Goal: Task Accomplishment & Management: Use online tool/utility

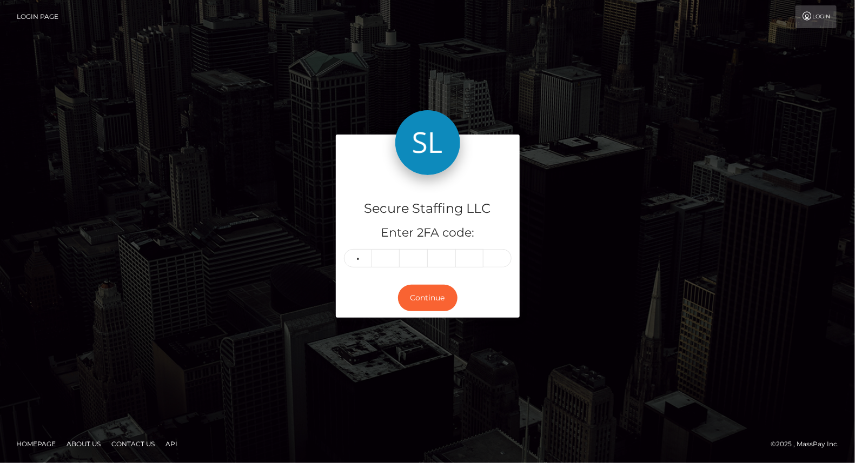
type input "9"
type input "8"
type input "3"
type input "4"
type input "3"
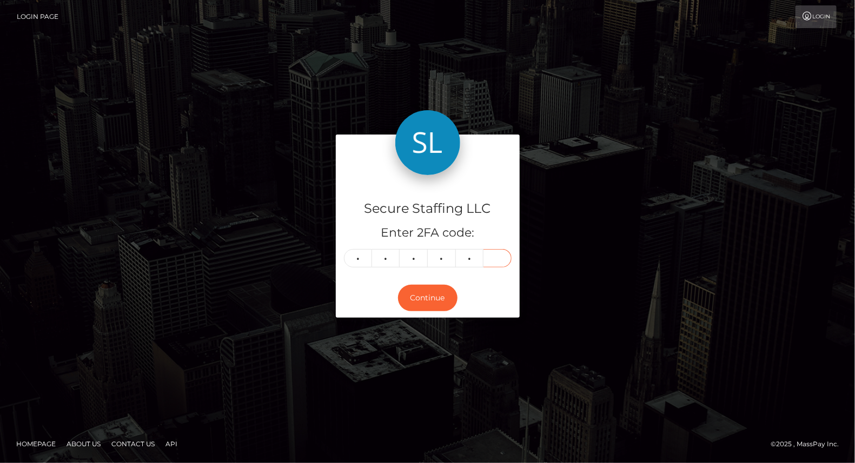
type input "2"
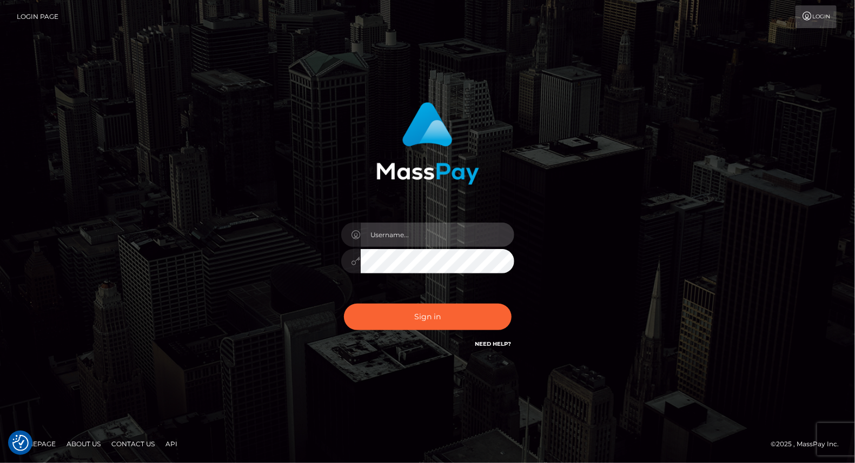
click at [407, 234] on input "text" at bounding box center [438, 235] width 154 height 24
type input "yjoshi"
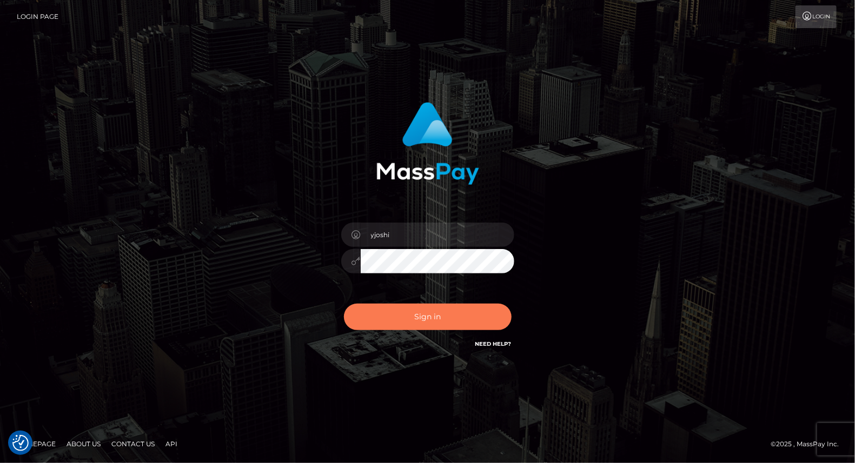
click at [447, 319] on button "Sign in" at bounding box center [428, 317] width 168 height 26
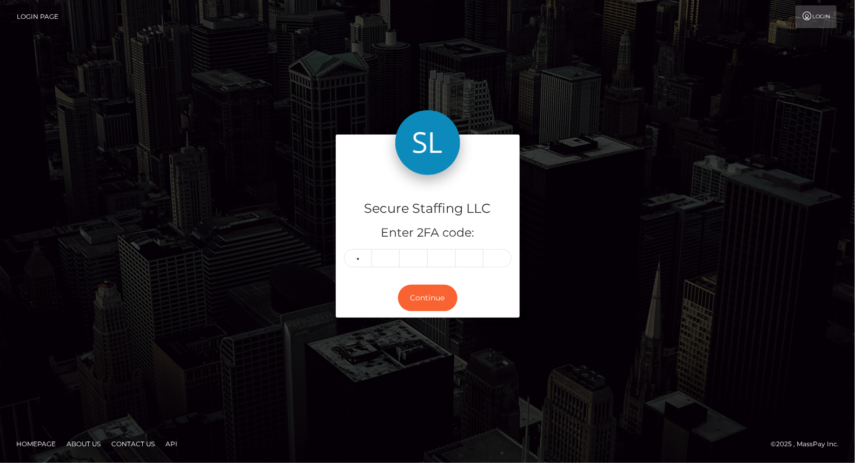
type input "9"
type input "8"
type input "3"
type input "4"
type input "3"
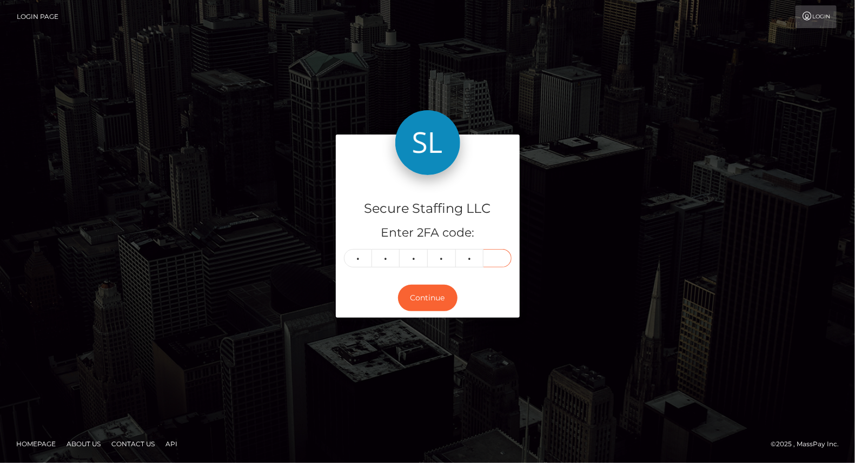
type input "2"
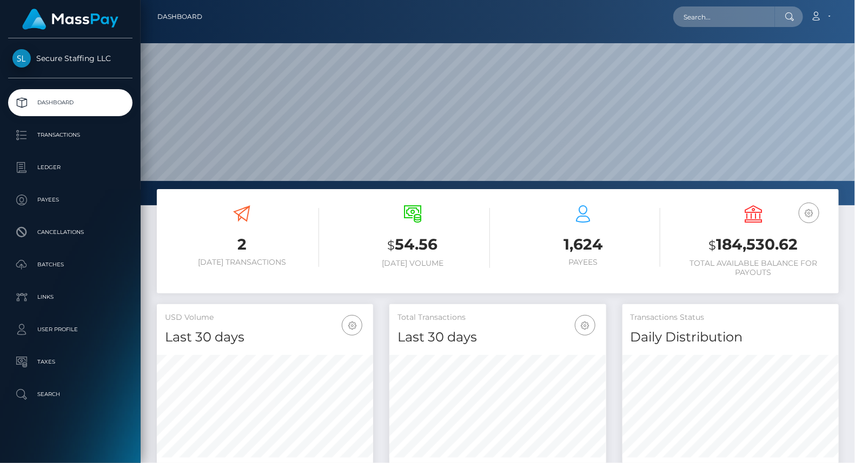
scroll to position [191, 216]
click at [718, 19] on input "text" at bounding box center [724, 16] width 102 height 21
click at [705, 18] on input "text" at bounding box center [724, 16] width 102 height 21
paste input "ogogdog@icloud.com"
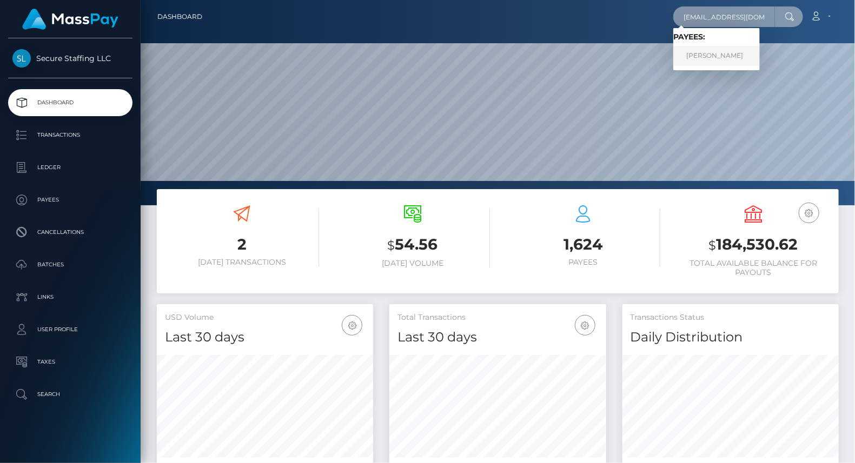
type input "ogogdog@icloud.com"
click at [744, 52] on link "Veronika Vladimirovna Novikova" at bounding box center [716, 56] width 86 height 20
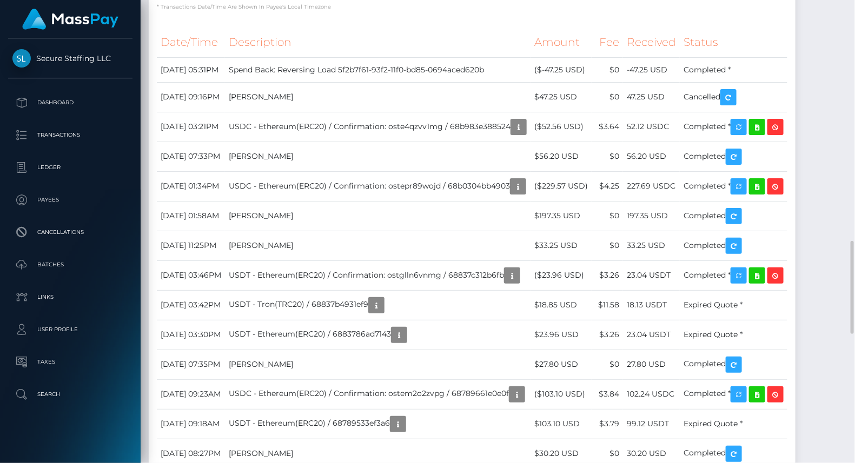
scroll to position [1184, 0]
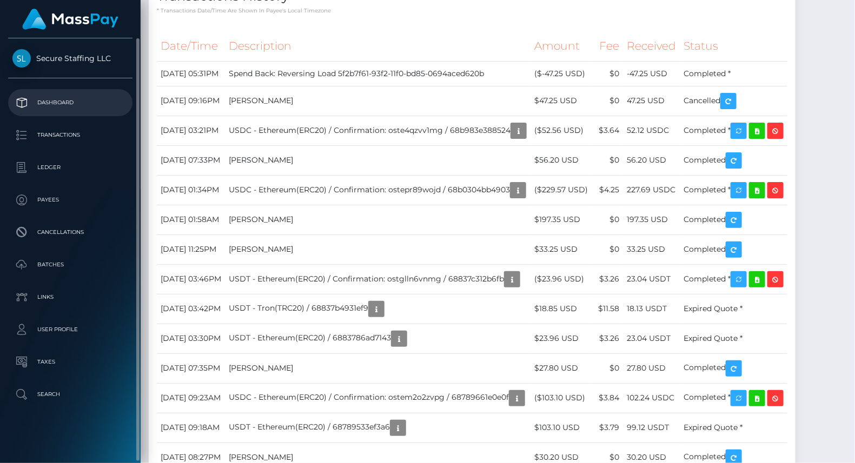
click at [59, 99] on p "Dashboard" at bounding box center [70, 103] width 116 height 16
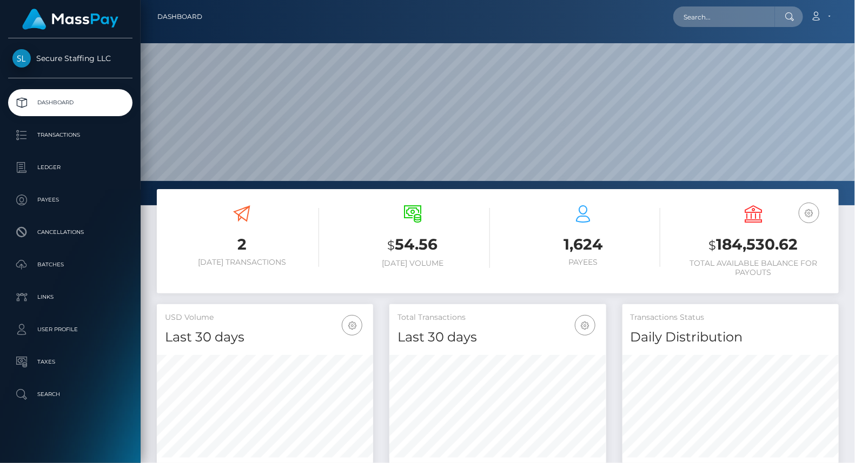
scroll to position [191, 216]
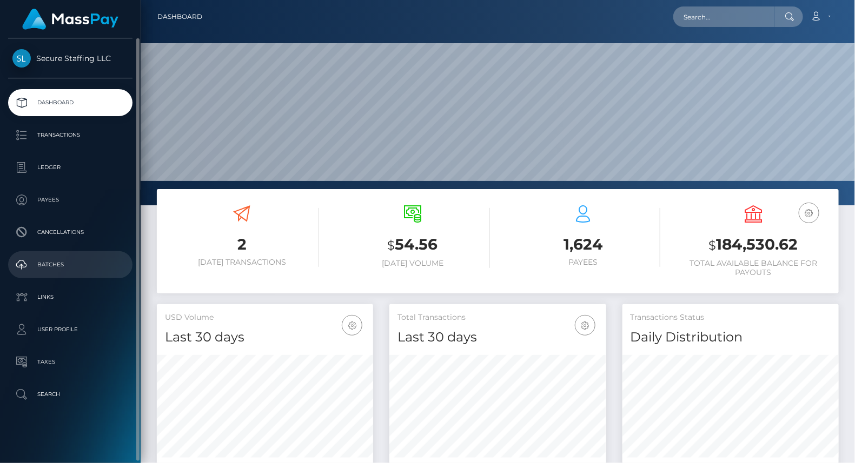
click at [58, 259] on p "Batches" at bounding box center [70, 265] width 116 height 16
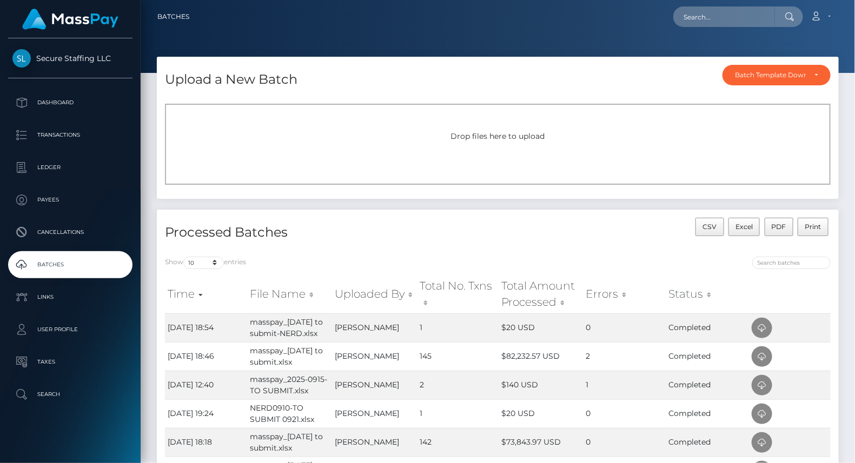
click at [464, 144] on div "Drop files here to upload" at bounding box center [497, 144] width 665 height 81
